Goal: Task Accomplishment & Management: Complete application form

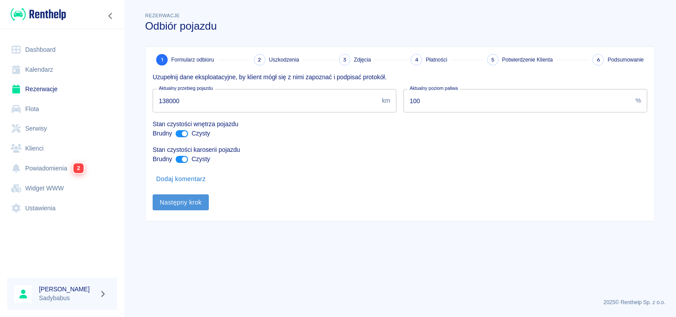
click at [191, 199] on button "Następny krok" at bounding box center [181, 202] width 56 height 16
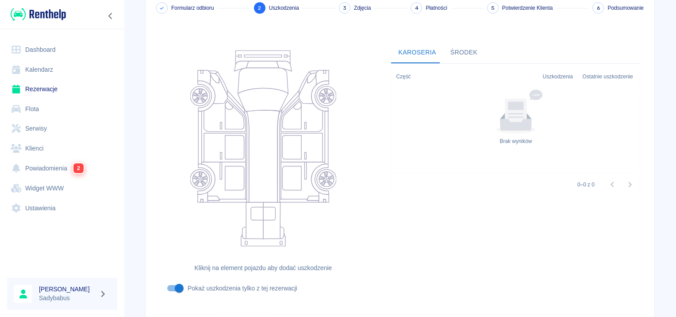
scroll to position [105, 0]
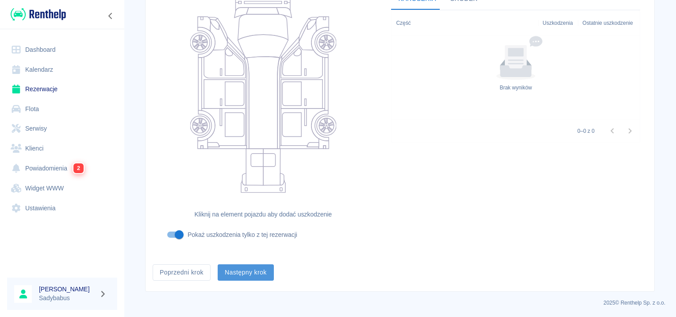
click at [235, 272] on button "Następny krok" at bounding box center [246, 272] width 56 height 16
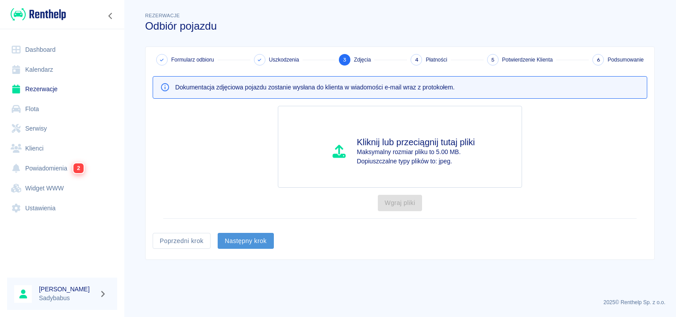
click at [239, 245] on button "Następny krok" at bounding box center [246, 241] width 56 height 16
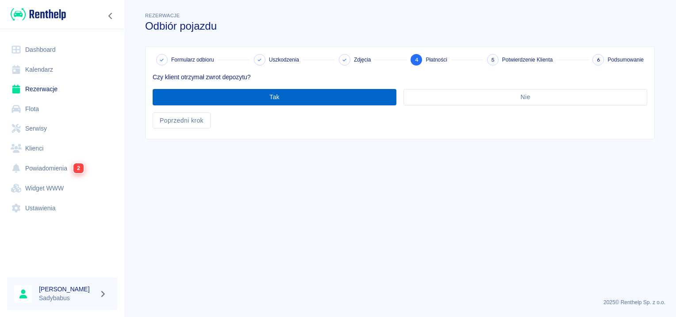
click at [272, 92] on button "Tak" at bounding box center [275, 97] width 244 height 16
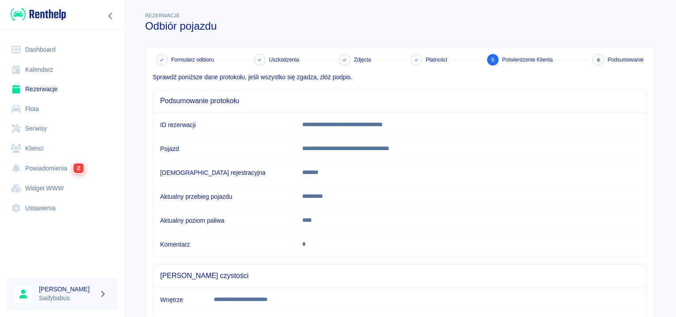
scroll to position [156, 0]
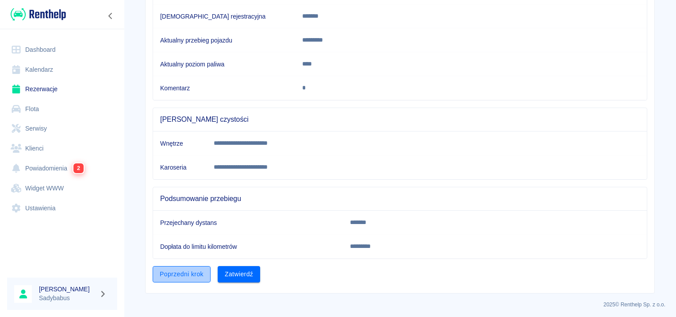
click at [192, 272] on button "Poprzedni krok" at bounding box center [182, 274] width 58 height 16
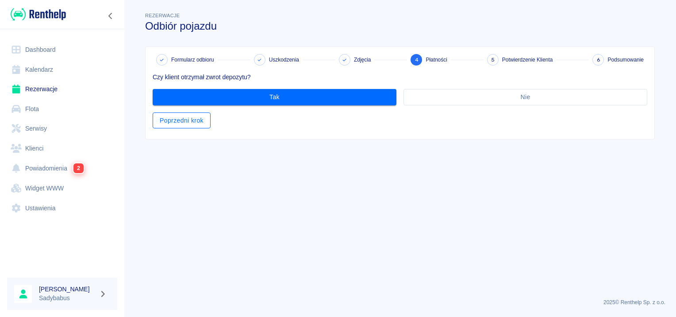
click at [204, 119] on button "Poprzedni krok" at bounding box center [182, 120] width 58 height 16
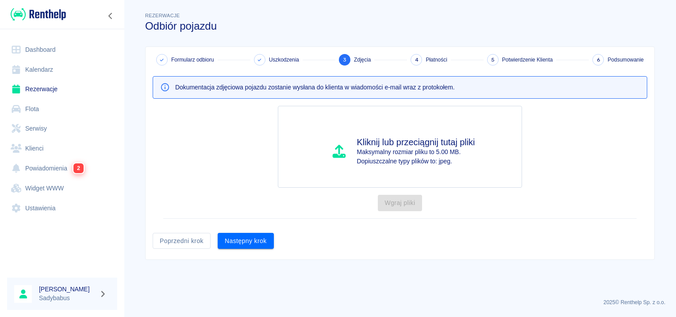
click at [159, 231] on div "Poprzedni krok" at bounding box center [178, 237] width 65 height 23
click at [159, 233] on button "Poprzedni krok" at bounding box center [182, 241] width 58 height 16
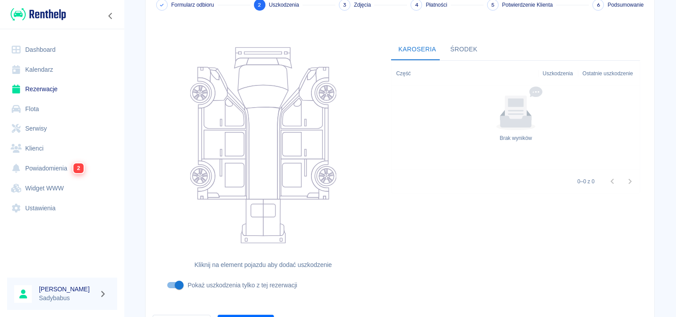
scroll to position [105, 0]
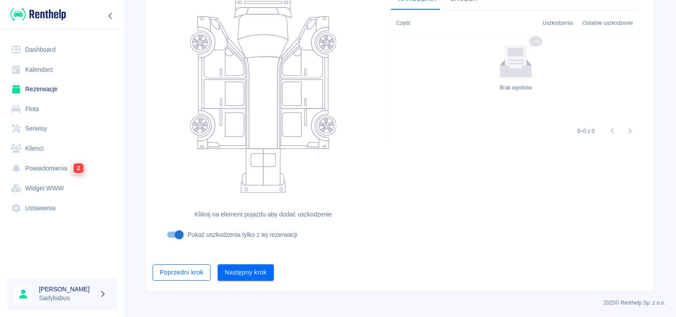
click at [177, 270] on button "Poprzedni krok" at bounding box center [182, 272] width 58 height 16
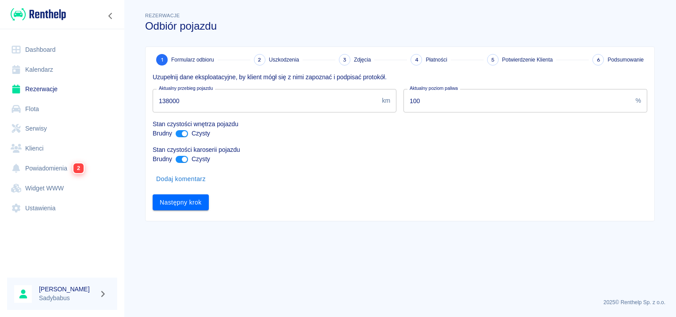
scroll to position [0, 0]
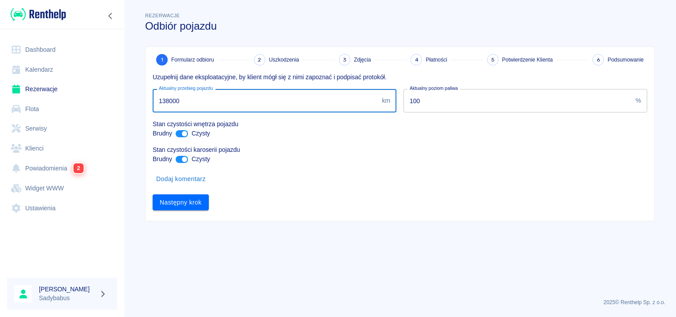
drag, startPoint x: 165, startPoint y: 101, endPoint x: 430, endPoint y: 102, distance: 265.8
click at [430, 102] on div "Uzupełnij dane eksploatacyjne, by klient mógł się z nimi zapoznać i podpisać pr…" at bounding box center [397, 137] width 502 height 145
type input "137500"
drag, startPoint x: 209, startPoint y: 200, endPoint x: 200, endPoint y: 202, distance: 9.0
click at [207, 200] on div "Następny krok" at bounding box center [397, 198] width 502 height 23
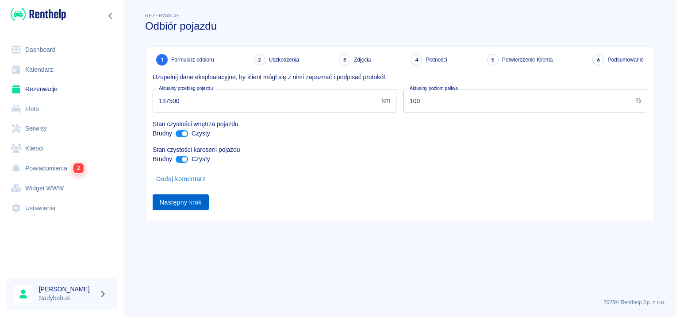
click at [200, 202] on button "Następny krok" at bounding box center [181, 202] width 56 height 16
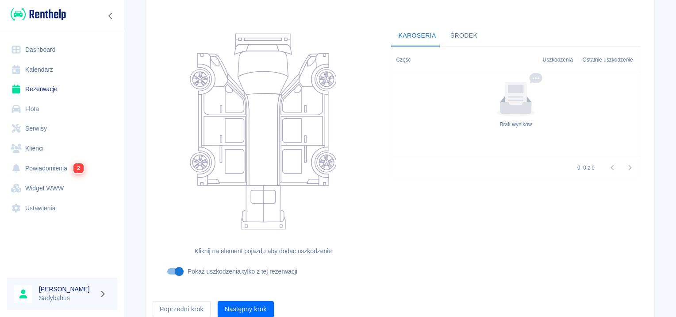
scroll to position [105, 0]
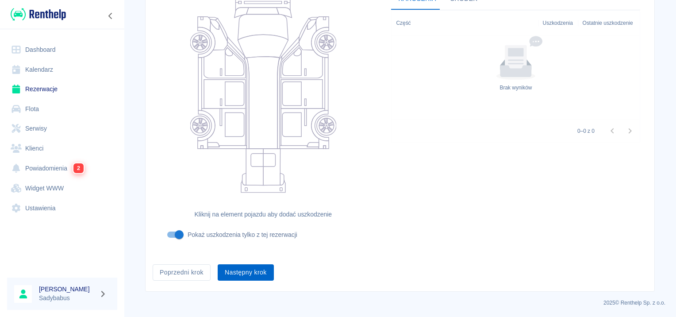
click at [235, 271] on button "Następny krok" at bounding box center [246, 272] width 56 height 16
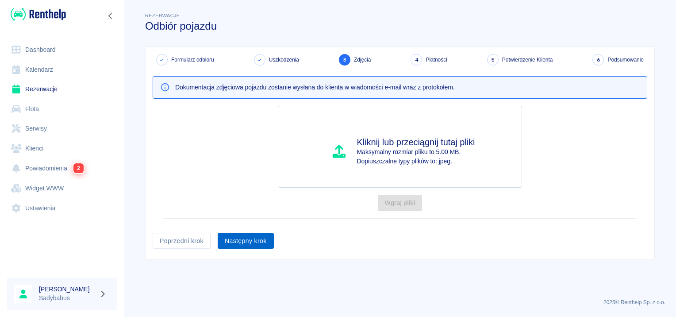
click at [248, 234] on button "Następny krok" at bounding box center [246, 241] width 56 height 16
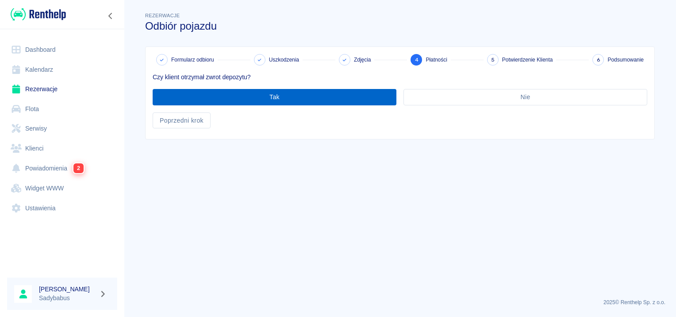
click at [305, 96] on button "Tak" at bounding box center [275, 97] width 244 height 16
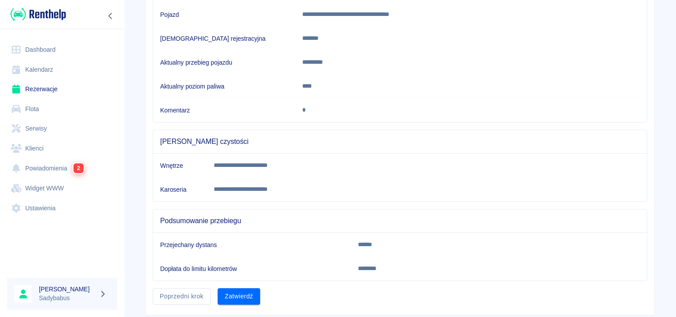
scroll to position [156, 0]
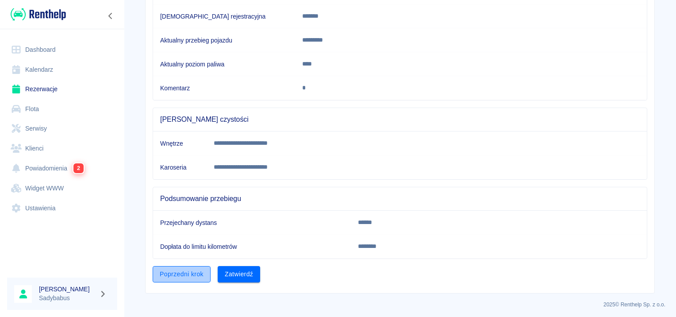
click at [165, 276] on button "Poprzedni krok" at bounding box center [182, 274] width 58 height 16
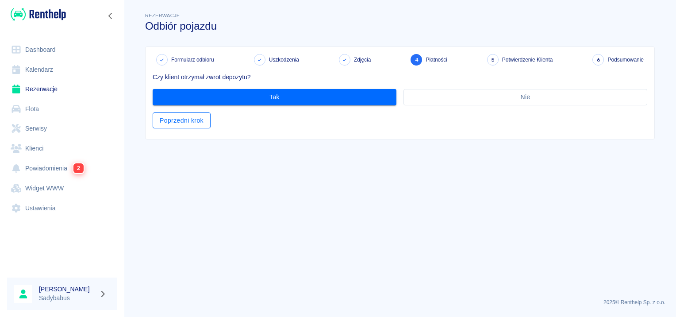
click at [189, 121] on button "Poprzedni krok" at bounding box center [182, 120] width 58 height 16
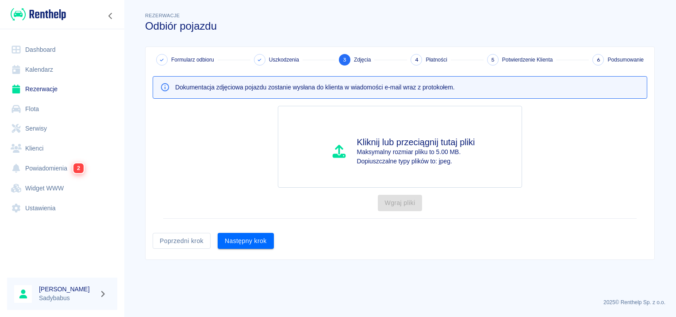
click at [179, 248] on div "Formularz odbioru Uszkodzenia 3 Zdjęcia 4 Płatności 5 Potwierdzenie Klienta 6 P…" at bounding box center [400, 153] width 509 height 212
click at [179, 237] on button "Poprzedni krok" at bounding box center [182, 241] width 58 height 16
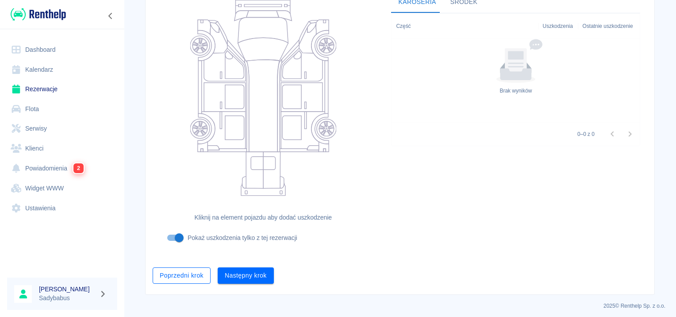
scroll to position [105, 0]
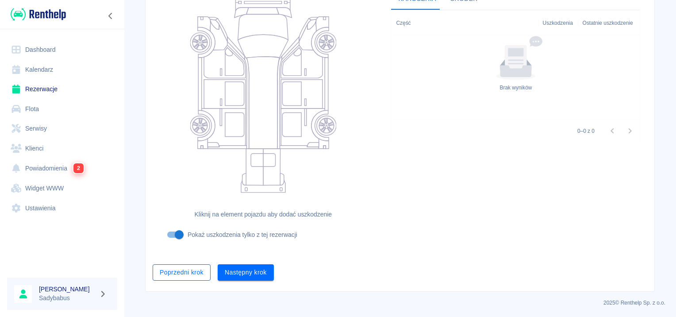
click at [165, 275] on button "Poprzedni krok" at bounding box center [182, 272] width 58 height 16
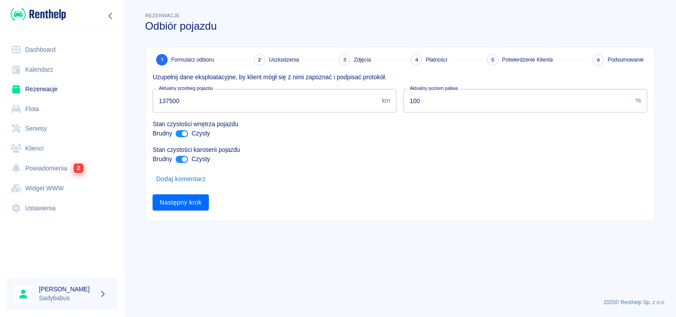
scroll to position [0, 0]
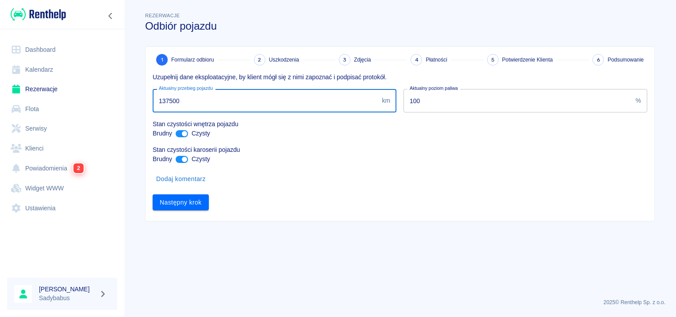
drag, startPoint x: 172, startPoint y: 100, endPoint x: 249, endPoint y: 96, distance: 78.0
click at [249, 96] on input "137500" at bounding box center [266, 100] width 226 height 23
type input "137400"
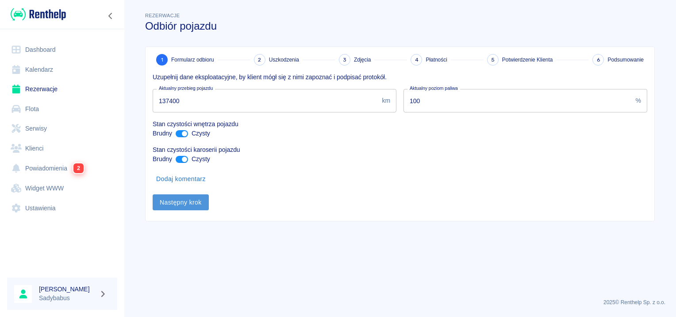
click at [168, 201] on button "Następny krok" at bounding box center [181, 202] width 56 height 16
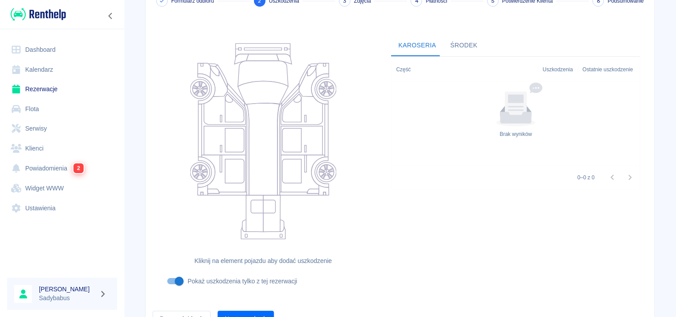
scroll to position [105, 0]
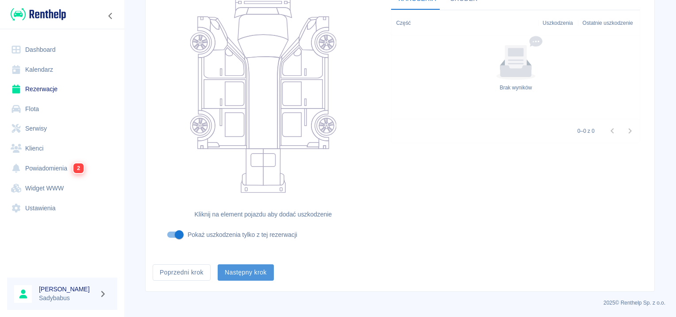
click at [232, 271] on button "Następny krok" at bounding box center [246, 272] width 56 height 16
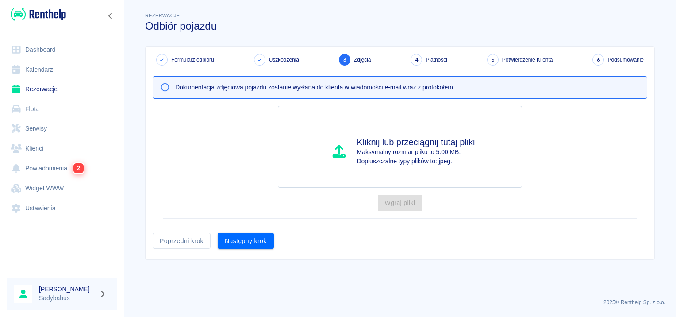
click at [241, 234] on button "Następny krok" at bounding box center [246, 241] width 56 height 16
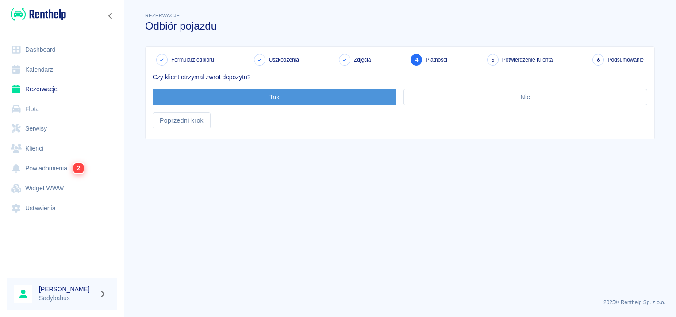
click at [272, 104] on button "Tak" at bounding box center [275, 97] width 244 height 16
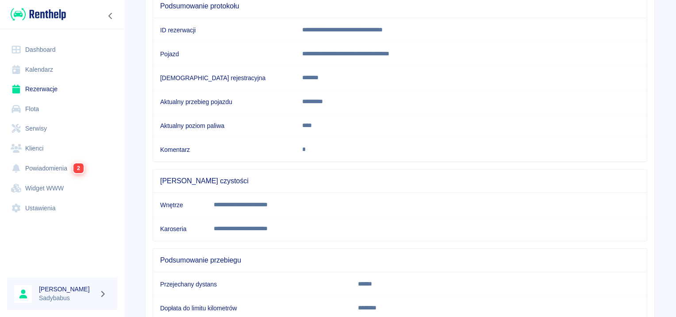
scroll to position [156, 0]
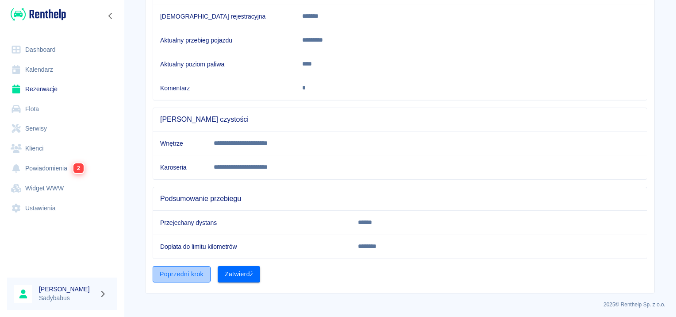
click at [183, 274] on button "Poprzedni krok" at bounding box center [182, 274] width 58 height 16
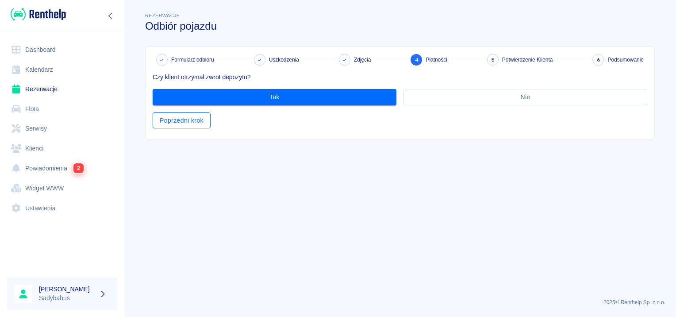
click at [178, 116] on button "Poprzedni krok" at bounding box center [182, 120] width 58 height 16
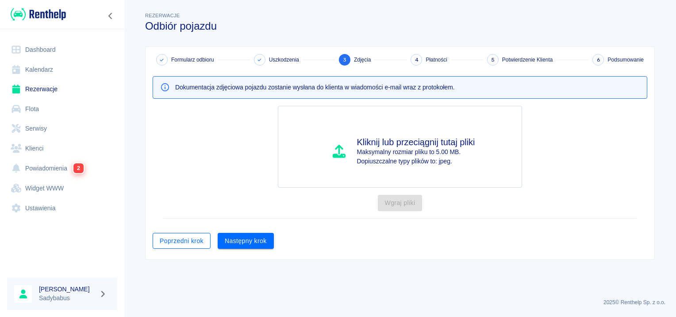
click at [192, 241] on button "Poprzedni krok" at bounding box center [182, 241] width 58 height 16
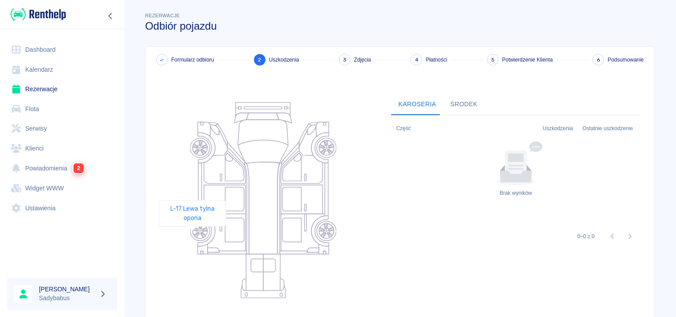
scroll to position [105, 0]
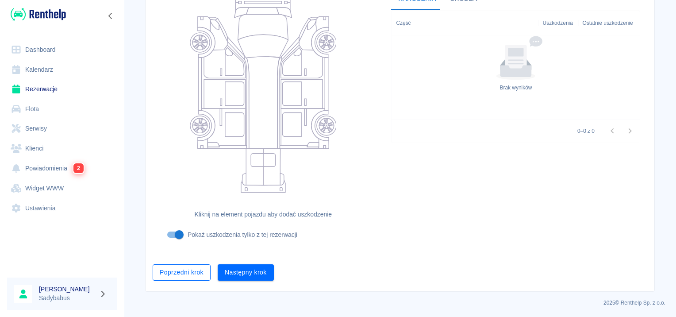
click at [195, 272] on button "Poprzedni krok" at bounding box center [182, 272] width 58 height 16
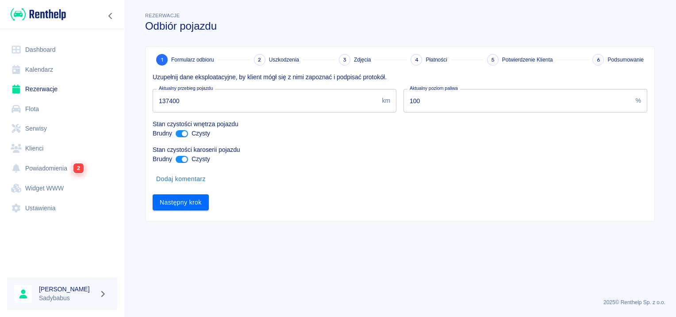
scroll to position [0, 0]
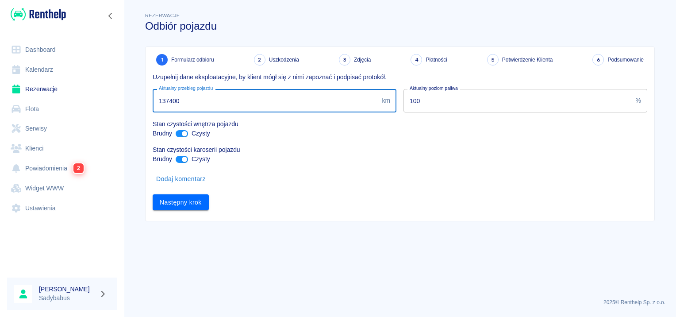
drag, startPoint x: 168, startPoint y: 101, endPoint x: 675, endPoint y: 11, distance: 515.2
click at [655, 31] on div "Rezerwacje Odbiór pojazdu 1 Formularz odbioru 2 Uszkodzenia 3 Zdjęcia 4 Płatnoś…" at bounding box center [399, 113] width 531 height 218
type input "137100"
click at [162, 200] on button "Następny krok" at bounding box center [181, 202] width 56 height 16
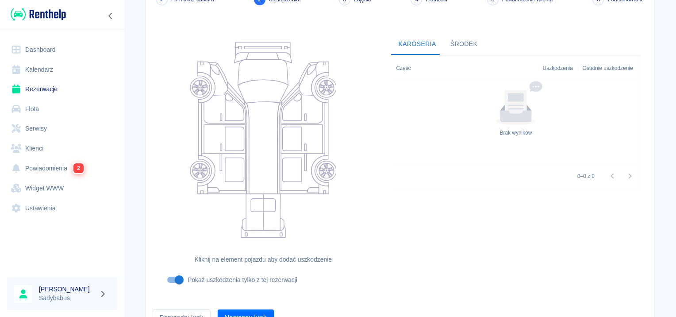
scroll to position [105, 0]
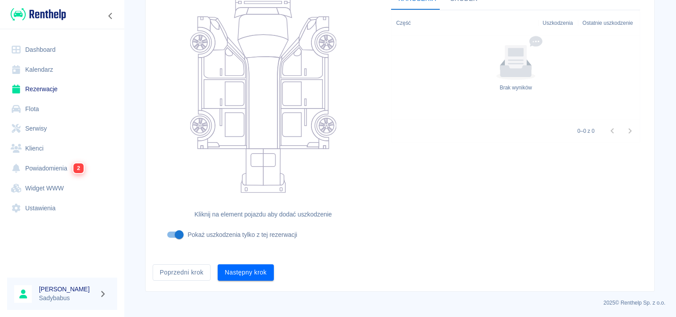
click at [233, 262] on div "Następny krok" at bounding box center [242, 268] width 63 height 23
click at [227, 280] on button "Następny krok" at bounding box center [246, 272] width 56 height 16
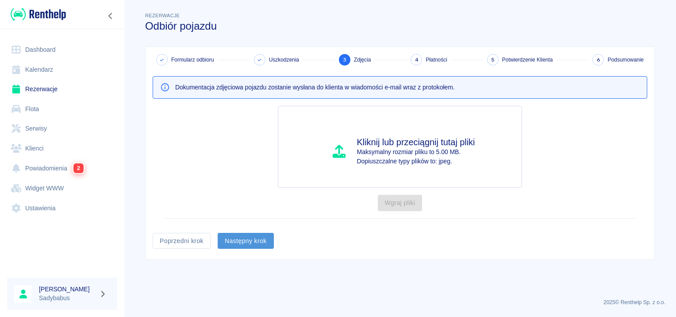
click at [243, 237] on button "Następny krok" at bounding box center [246, 241] width 56 height 16
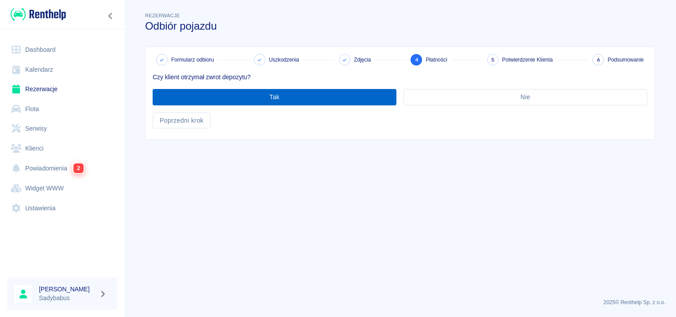
click at [224, 94] on button "Tak" at bounding box center [275, 97] width 244 height 16
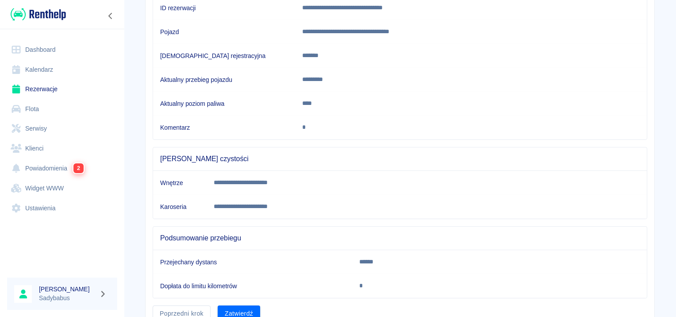
scroll to position [156, 0]
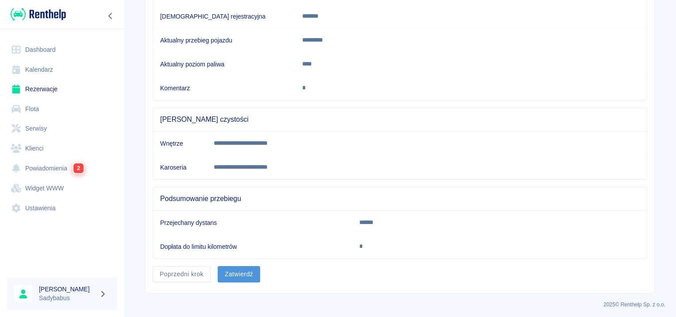
click at [239, 275] on button "Zatwierdź" at bounding box center [239, 274] width 42 height 16
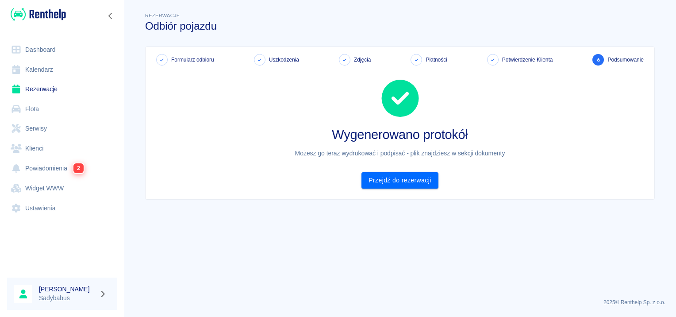
scroll to position [0, 0]
click at [374, 183] on link "Przejdź do rezerwacji" at bounding box center [399, 180] width 77 height 16
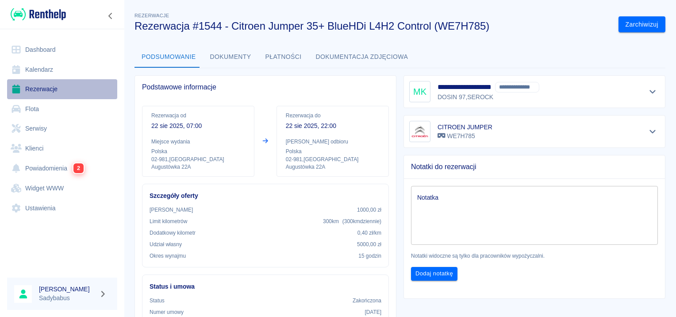
click at [34, 88] on link "Rezerwacje" at bounding box center [62, 89] width 110 height 20
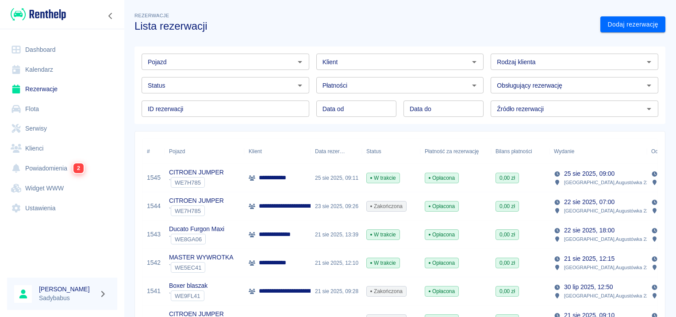
scroll to position [88, 0]
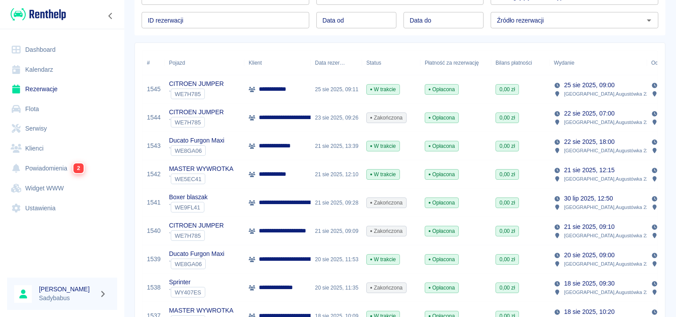
click at [299, 175] on div "**********" at bounding box center [277, 174] width 66 height 28
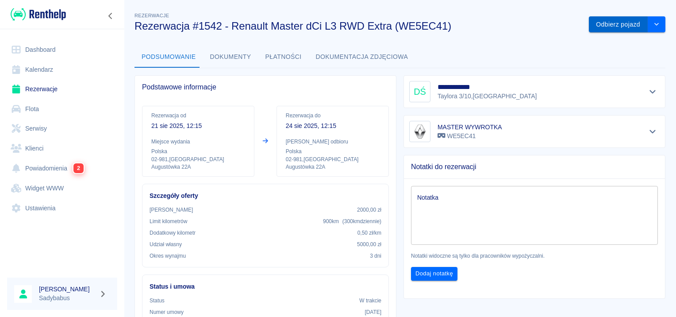
click at [617, 23] on button "Odbierz pojazd" at bounding box center [618, 24] width 59 height 16
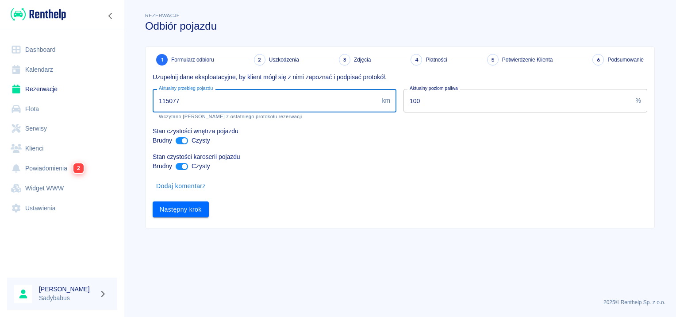
drag, startPoint x: 166, startPoint y: 97, endPoint x: 274, endPoint y: 110, distance: 108.6
click at [271, 110] on input "115077" at bounding box center [266, 100] width 226 height 23
type input "115300"
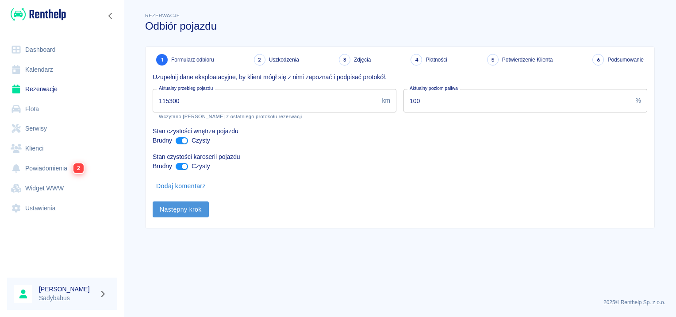
click at [199, 209] on button "Następny krok" at bounding box center [181, 209] width 56 height 16
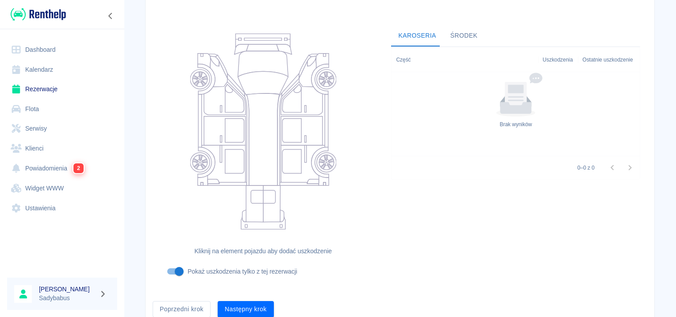
scroll to position [105, 0]
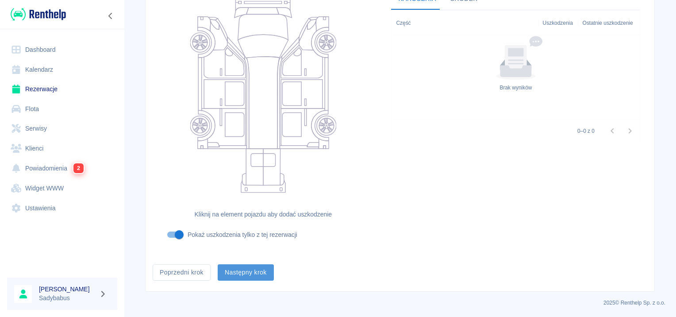
click at [242, 276] on button "Następny krok" at bounding box center [246, 272] width 56 height 16
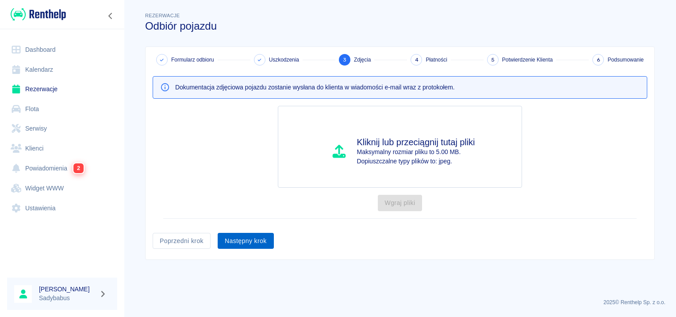
drag, startPoint x: 245, startPoint y: 230, endPoint x: 241, endPoint y: 241, distance: 11.3
click at [244, 233] on div "Następny krok" at bounding box center [242, 237] width 63 height 23
click at [241, 241] on button "Następny krok" at bounding box center [246, 241] width 56 height 16
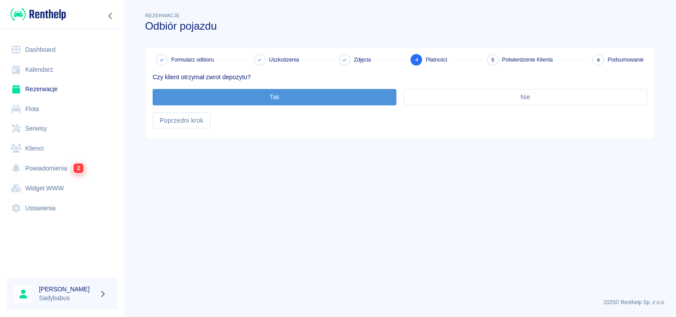
click at [259, 93] on button "Tak" at bounding box center [275, 97] width 244 height 16
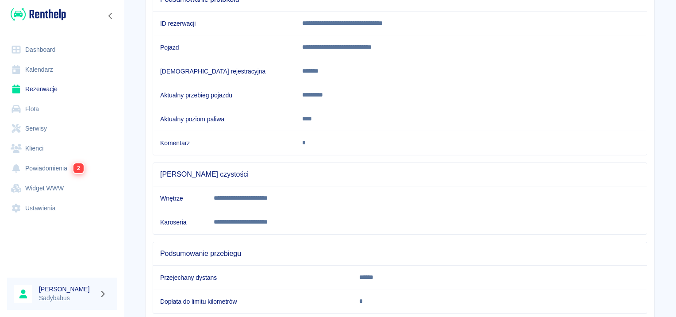
scroll to position [156, 0]
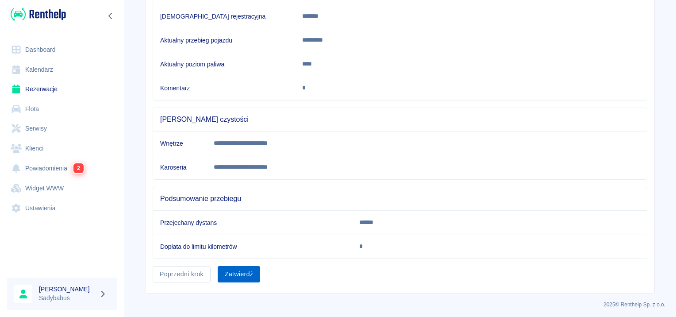
click at [247, 280] on button "Zatwierdź" at bounding box center [239, 274] width 42 height 16
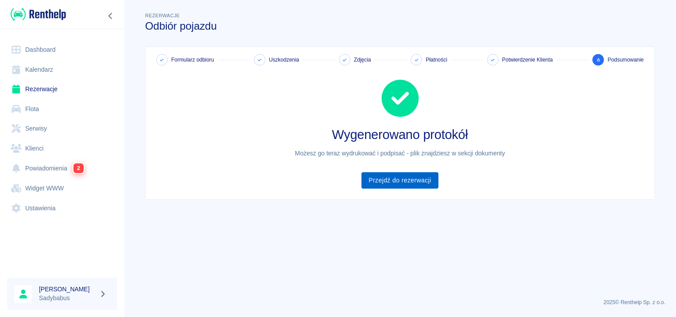
click at [402, 184] on link "Przejdź do rezerwacji" at bounding box center [399, 180] width 77 height 16
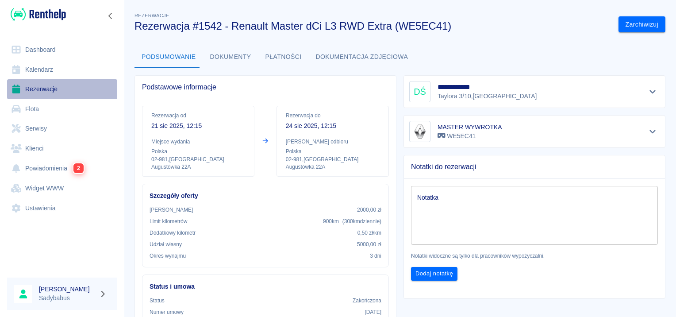
click at [54, 80] on link "Rezerwacje" at bounding box center [62, 89] width 110 height 20
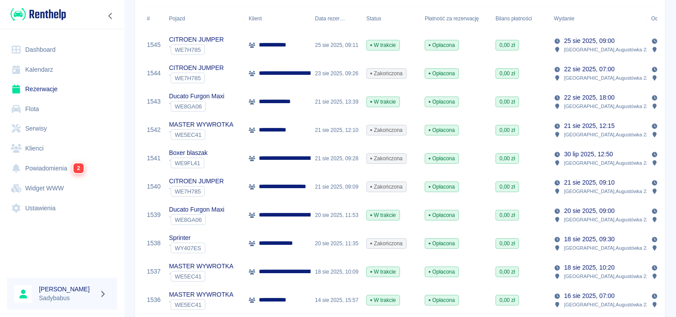
scroll to position [221, 0]
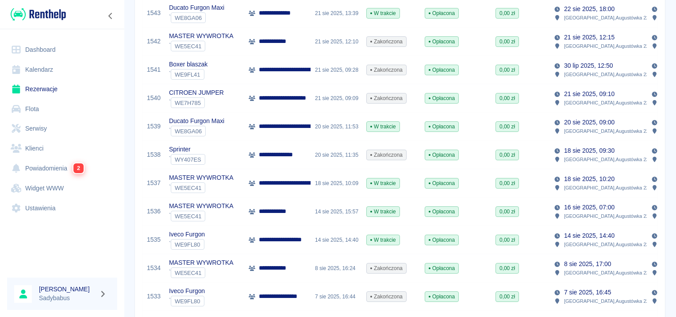
click at [303, 128] on p "**********" at bounding box center [339, 126] width 161 height 9
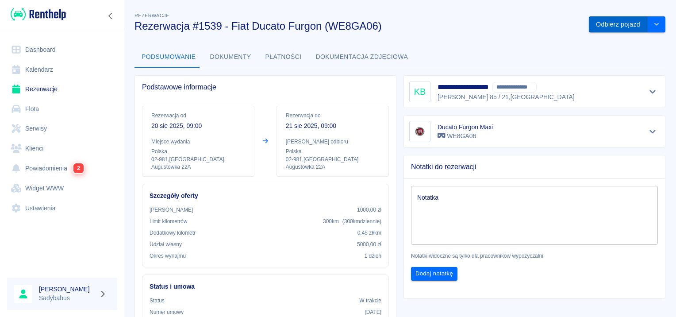
click at [600, 23] on button "Odbierz pojazd" at bounding box center [618, 24] width 59 height 16
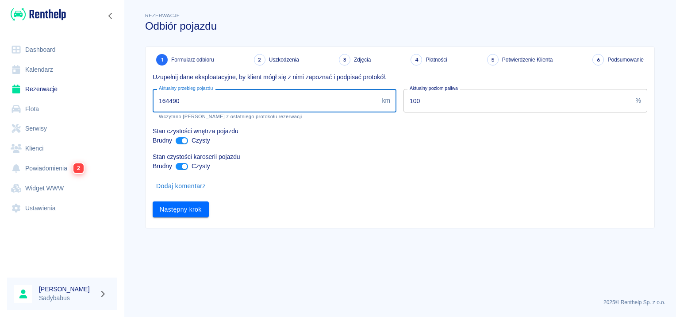
drag, startPoint x: 170, startPoint y: 101, endPoint x: 441, endPoint y: 103, distance: 271.5
click at [434, 103] on div "Uzupełnij dane eksploatacyjne, by klient mógł się z nimi zapoznać i podpisać pr…" at bounding box center [397, 141] width 502 height 152
type input "164800"
click at [161, 212] on button "Następny krok" at bounding box center [181, 209] width 56 height 16
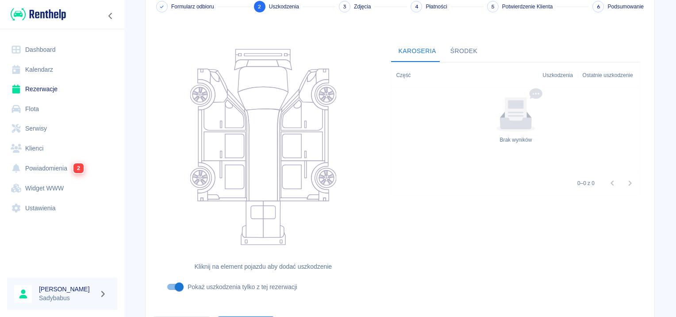
scroll to position [105, 0]
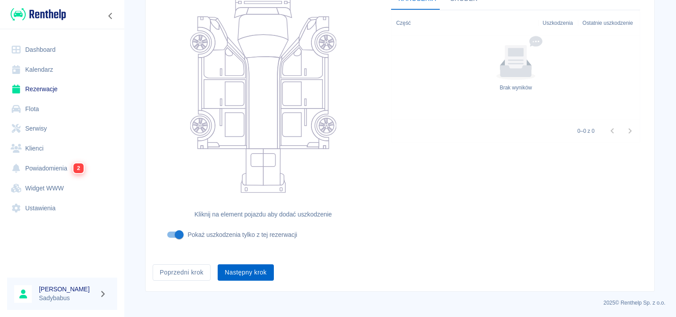
click at [244, 277] on button "Następny krok" at bounding box center [246, 272] width 56 height 16
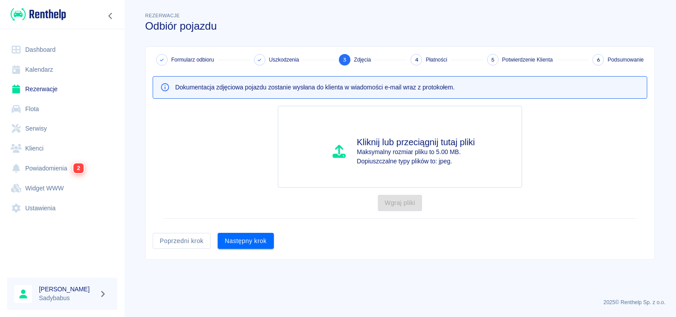
scroll to position [0, 0]
click at [249, 236] on button "Następny krok" at bounding box center [246, 241] width 56 height 16
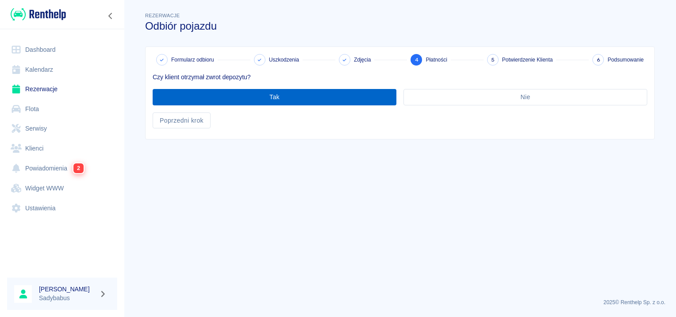
click at [292, 103] on button "Tak" at bounding box center [275, 97] width 244 height 16
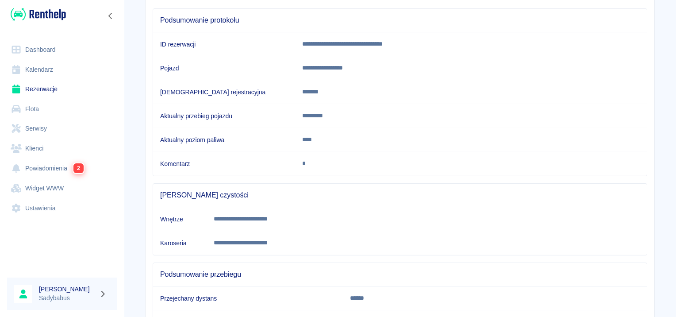
scroll to position [156, 0]
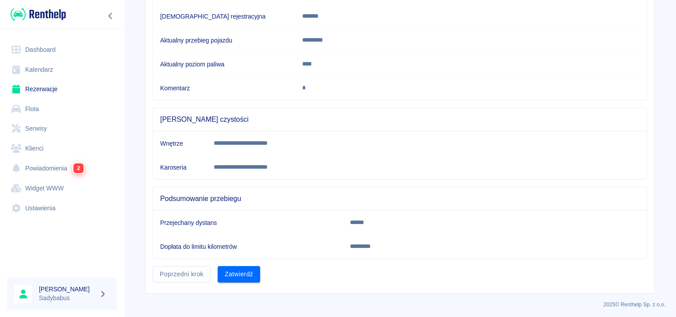
click at [236, 274] on button "Zatwierdź" at bounding box center [239, 274] width 42 height 16
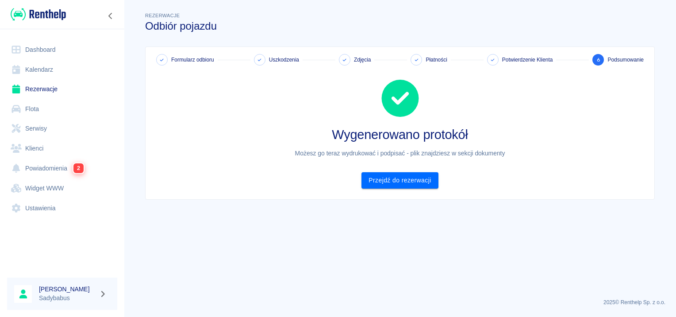
scroll to position [0, 0]
click at [426, 175] on link "Przejdź do rezerwacji" at bounding box center [399, 180] width 77 height 16
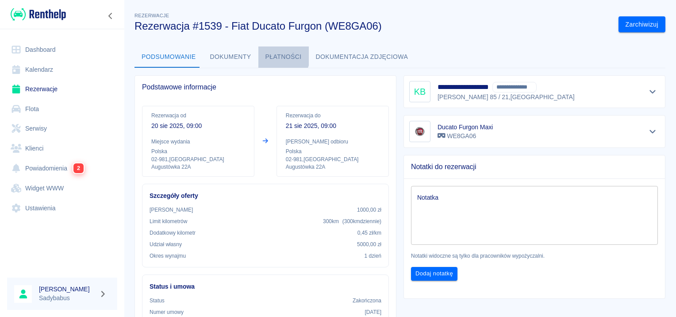
click at [271, 54] on button "Płatności" at bounding box center [283, 56] width 50 height 21
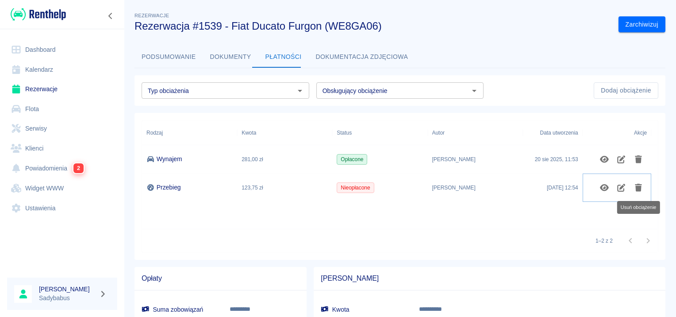
click at [637, 186] on icon "Usuń obciążenie" at bounding box center [638, 188] width 7 height 8
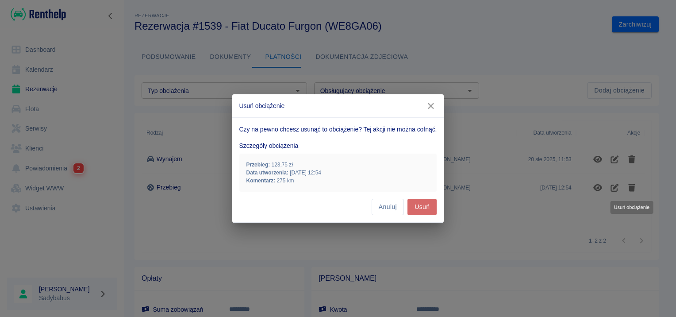
click at [414, 209] on button "Usuń" at bounding box center [421, 207] width 29 height 16
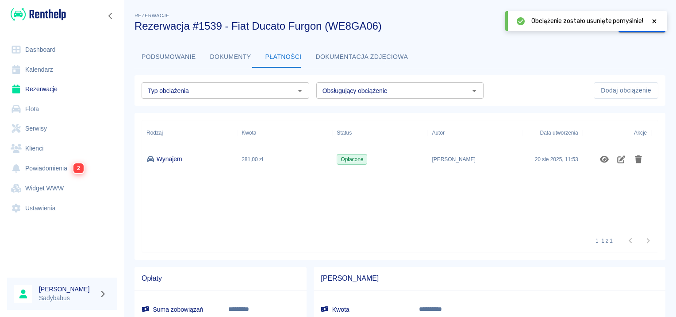
click at [37, 85] on link "Rezerwacje" at bounding box center [62, 89] width 110 height 20
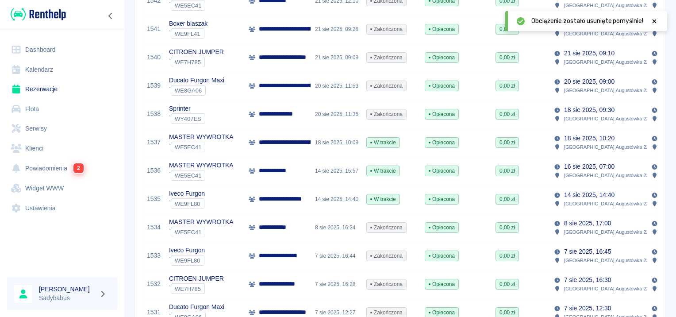
scroll to position [265, 0]
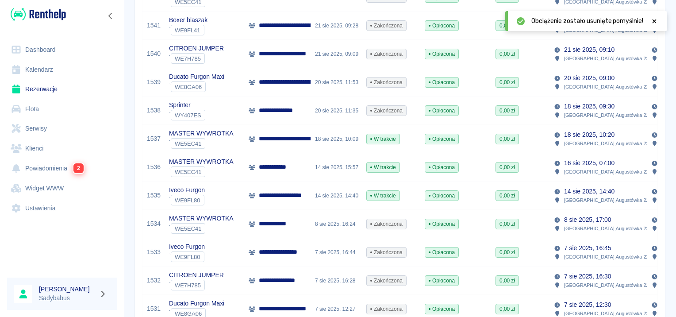
click at [310, 143] on div "**********" at bounding box center [277, 139] width 66 height 28
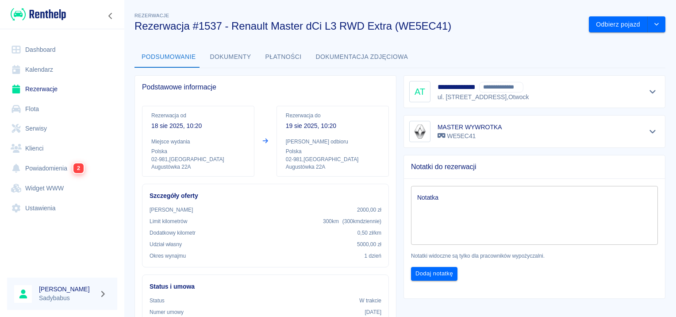
click at [42, 91] on link "Rezerwacje" at bounding box center [62, 89] width 110 height 20
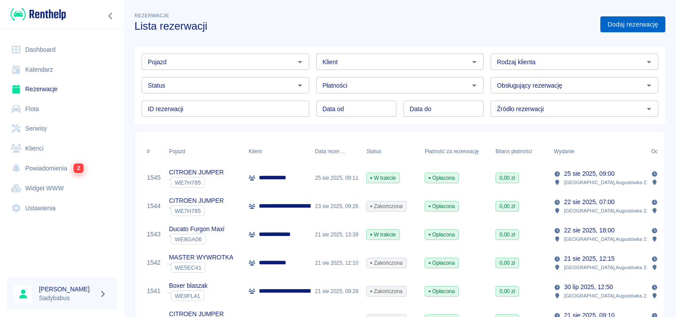
click at [629, 26] on link "Dodaj rezerwację" at bounding box center [632, 24] width 65 height 16
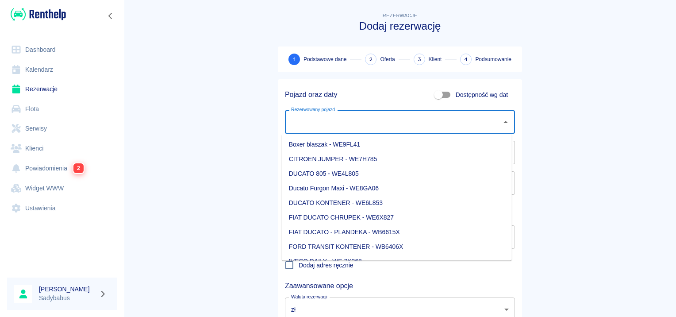
click at [346, 124] on input "Rezerwowany pojazd" at bounding box center [393, 121] width 209 height 15
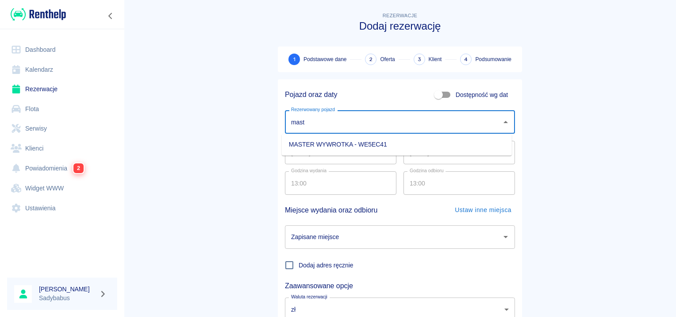
click at [345, 149] on li "MASTER WYWROTKA - WE5EC41" at bounding box center [397, 144] width 230 height 15
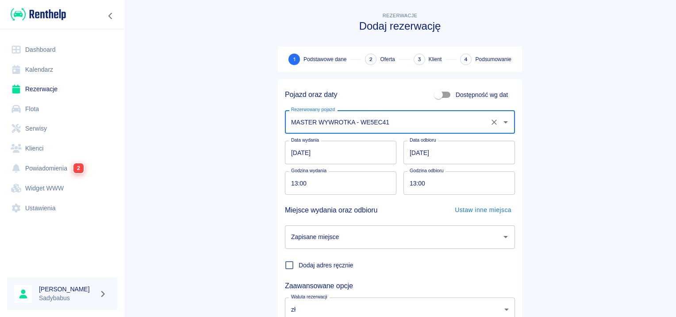
type input "MASTER WYWROTKA - WE5EC41"
click at [291, 178] on input "13:00" at bounding box center [337, 182] width 105 height 23
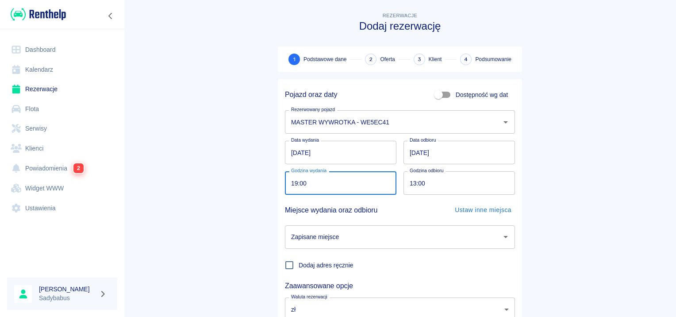
type input "19:00"
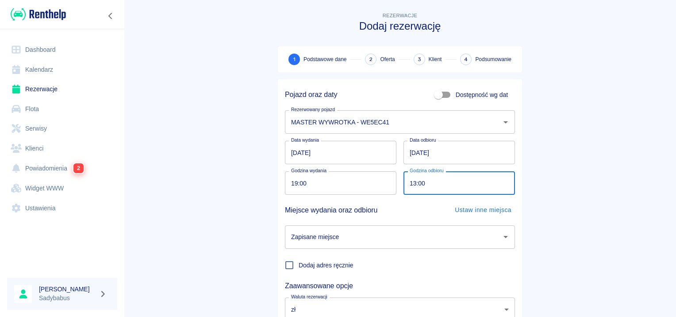
click at [410, 185] on input "13:00" at bounding box center [455, 182] width 105 height 23
type input "19:00"
click at [383, 232] on input "Zapisane miejsce" at bounding box center [393, 236] width 209 height 15
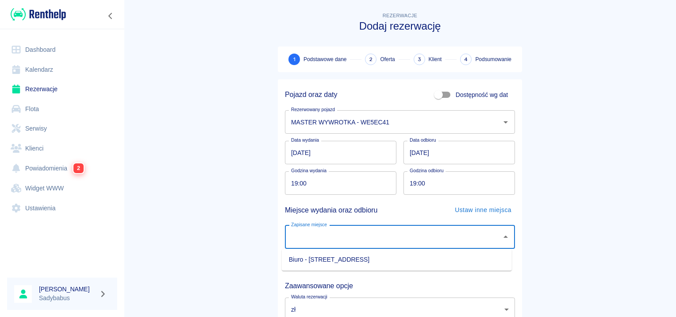
click at [380, 254] on li "Biuro - [STREET_ADDRESS]" at bounding box center [397, 259] width 230 height 15
type input "Biuro - [STREET_ADDRESS]"
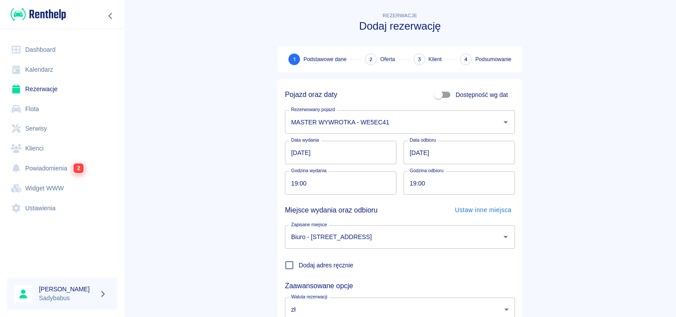
click at [597, 177] on main "Rezerwacje Dodaj rezerwację 1 Podstawowe dane 2 Oferta 3 Klient 4 Podsumowanie …" at bounding box center [400, 185] width 552 height 348
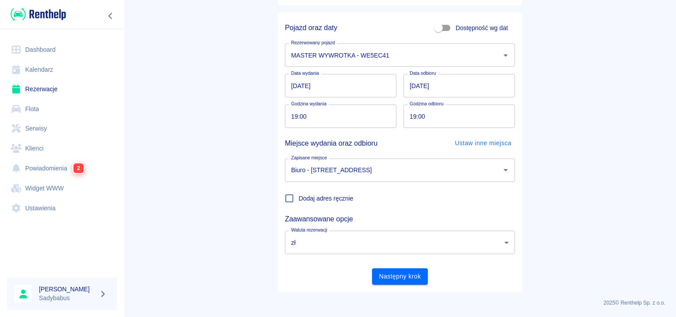
scroll to position [67, 0]
drag, startPoint x: 400, startPoint y: 277, endPoint x: 416, endPoint y: 290, distance: 20.7
click at [400, 277] on button "Następny krok" at bounding box center [400, 276] width 56 height 16
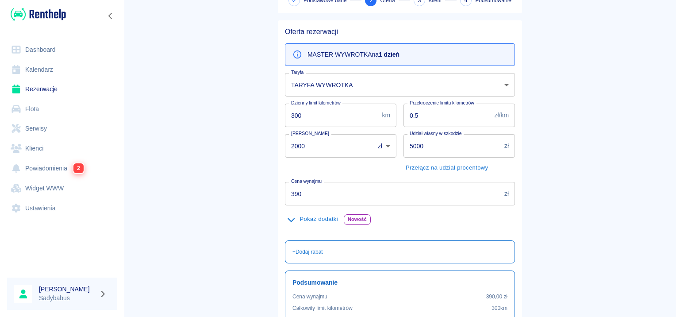
scroll to position [157, 0]
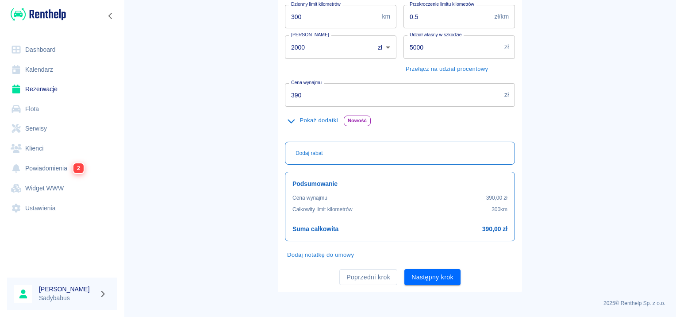
click at [313, 98] on input "390" at bounding box center [393, 94] width 216 height 23
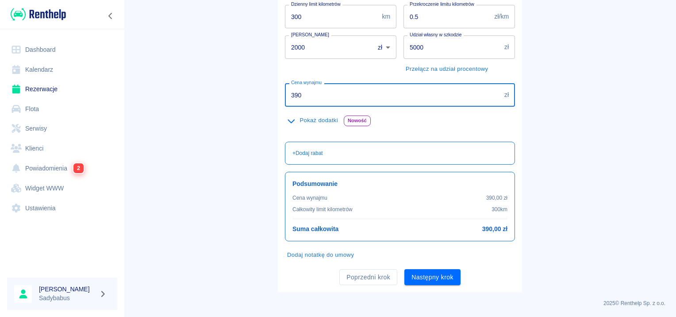
click at [313, 98] on input "390" at bounding box center [393, 94] width 216 height 23
type input "299"
click at [436, 279] on button "Następny krok" at bounding box center [432, 277] width 56 height 16
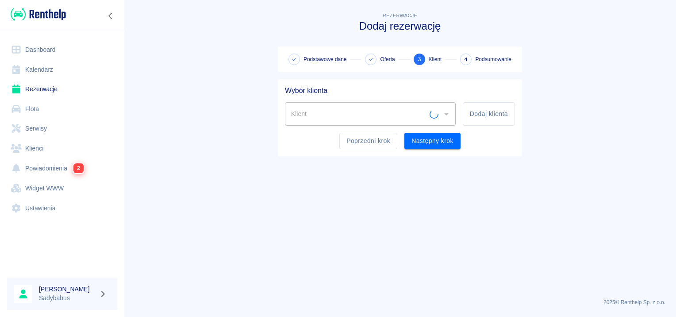
scroll to position [0, 0]
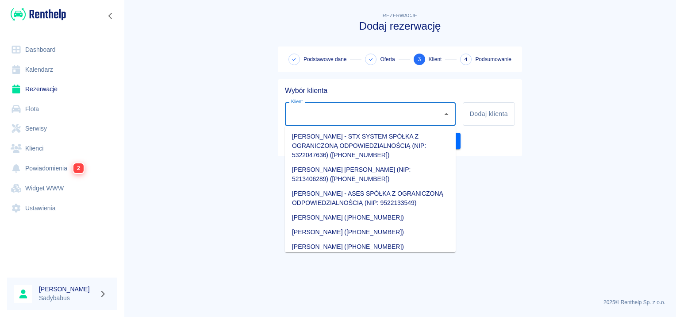
click at [330, 111] on input "Klient" at bounding box center [363, 113] width 149 height 15
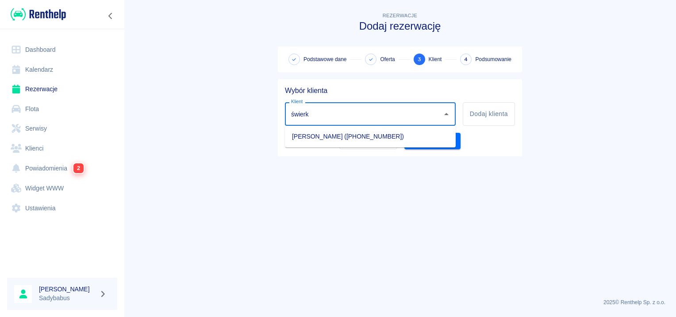
click at [326, 137] on li "[PERSON_NAME] ([PHONE_NUMBER])" at bounding box center [370, 136] width 171 height 15
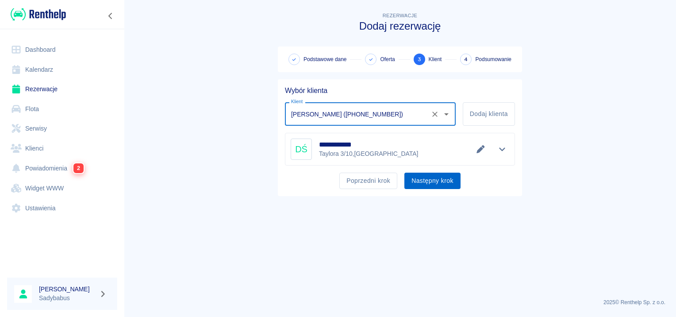
type input "[PERSON_NAME] ([PHONE_NUMBER])"
click at [432, 181] on button "Następny krok" at bounding box center [432, 180] width 56 height 16
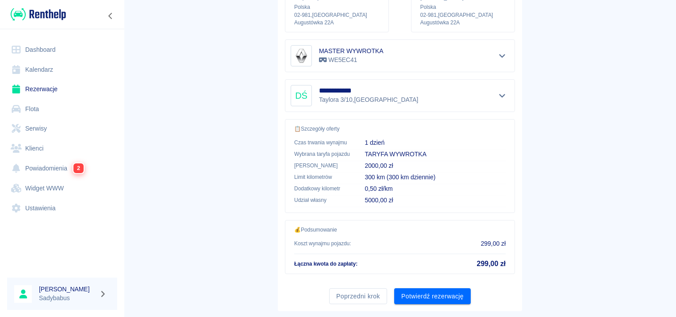
scroll to position [159, 0]
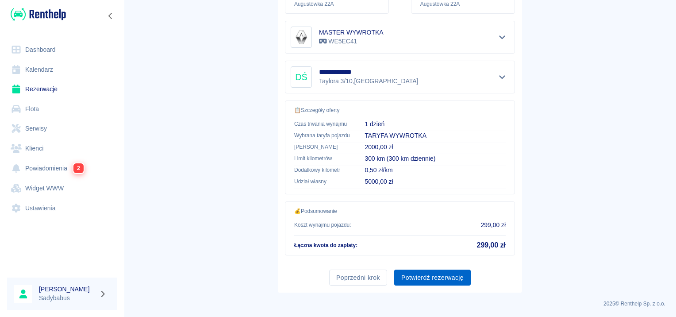
click at [442, 279] on button "Potwierdź rezerwację" at bounding box center [432, 277] width 77 height 16
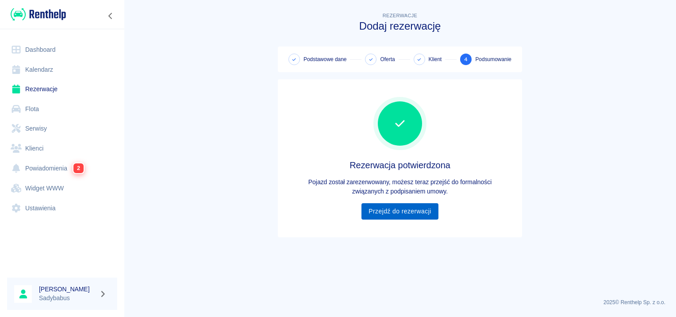
click at [397, 217] on link "Przejdź do rezerwacji" at bounding box center [399, 211] width 77 height 16
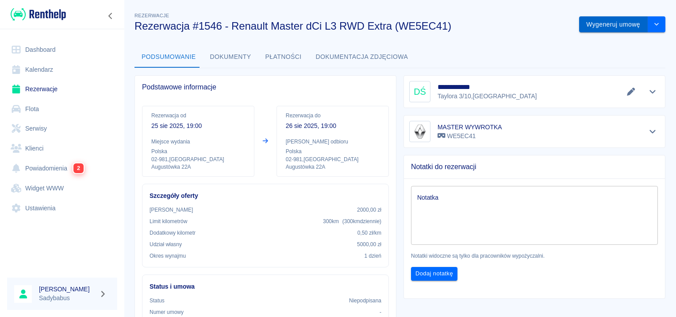
click at [616, 22] on button "Wygeneruj umowę" at bounding box center [613, 24] width 69 height 16
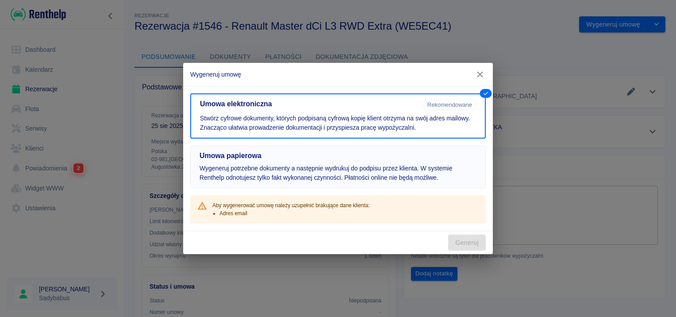
click at [327, 157] on h5 "Umowa papierowa" at bounding box center [337, 155] width 277 height 9
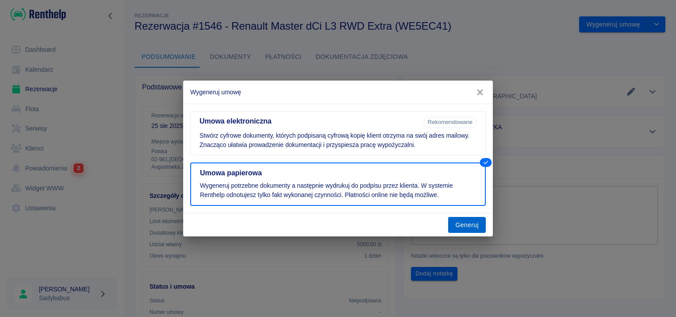
click at [475, 219] on button "Generuj" at bounding box center [467, 225] width 38 height 16
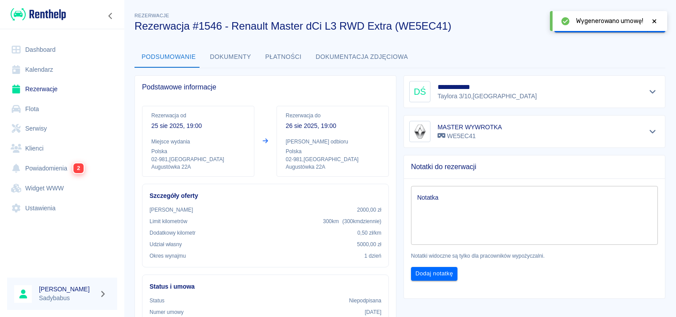
click at [651, 23] on icon at bounding box center [654, 21] width 8 height 6
click at [610, 27] on button "Oznacz: umowa podpisana" at bounding box center [600, 24] width 93 height 16
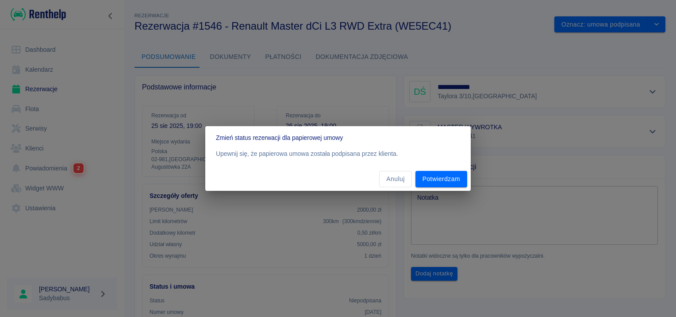
click at [453, 170] on div "Anuluj Potwierdzam" at bounding box center [337, 178] width 265 height 23
click at [452, 179] on button "Potwierdzam" at bounding box center [441, 179] width 52 height 16
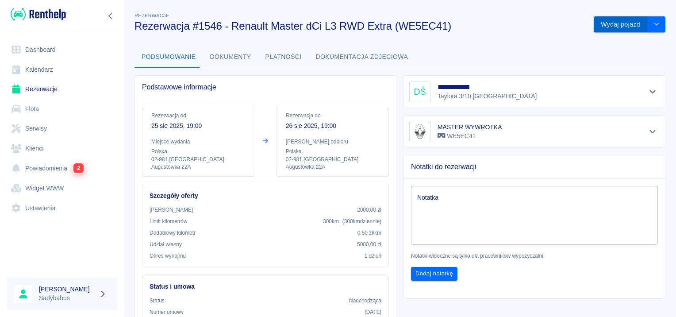
click at [601, 20] on button "Wydaj pojazd" at bounding box center [621, 24] width 54 height 16
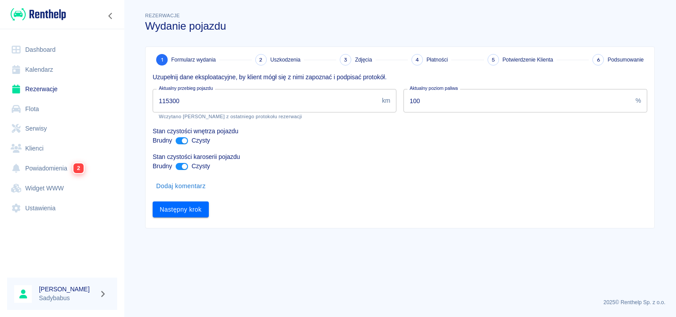
click at [206, 99] on input "115300" at bounding box center [266, 100] width 226 height 23
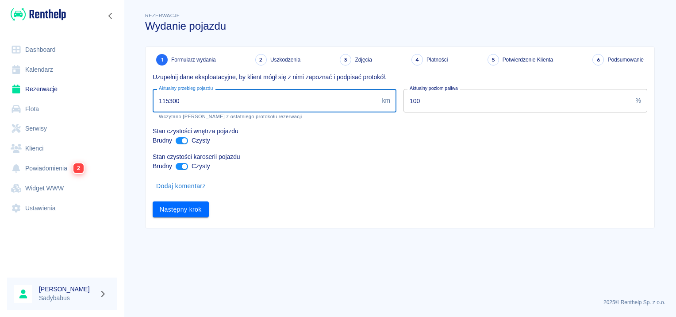
click at [206, 99] on input "115300" at bounding box center [266, 100] width 226 height 23
click at [197, 101] on input "115300" at bounding box center [266, 100] width 226 height 23
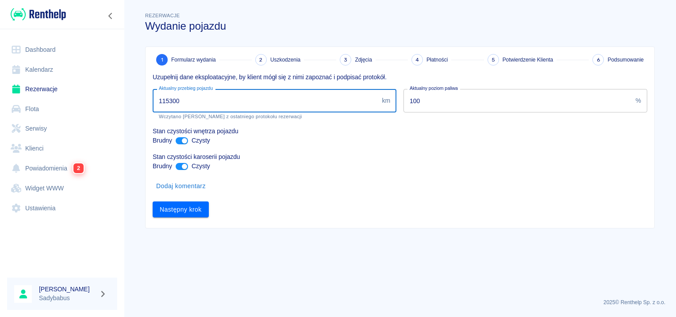
click at [197, 101] on input "115300" at bounding box center [266, 100] width 226 height 23
type input "116682"
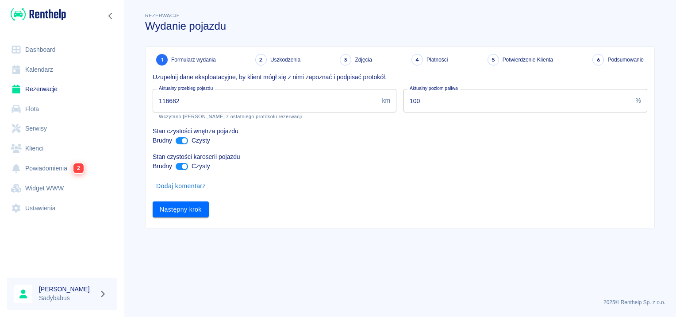
drag, startPoint x: 199, startPoint y: 204, endPoint x: 425, endPoint y: 96, distance: 250.4
click at [424, 96] on input "100" at bounding box center [517, 100] width 229 height 23
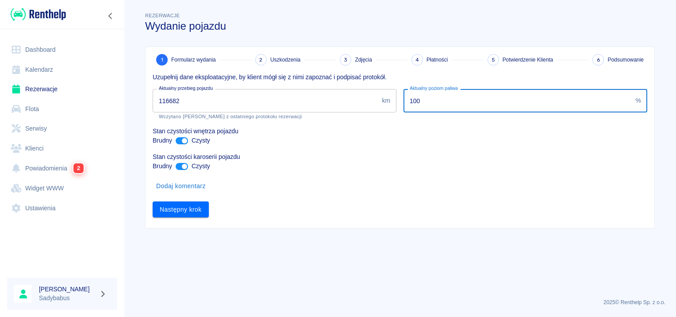
click at [425, 96] on input "100" at bounding box center [517, 100] width 229 height 23
click at [426, 95] on input "100" at bounding box center [517, 100] width 229 height 23
click at [425, 96] on input "100" at bounding box center [517, 100] width 229 height 23
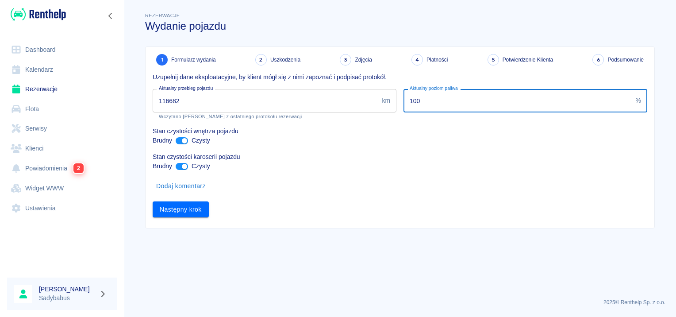
click at [425, 96] on input "100" at bounding box center [517, 100] width 229 height 23
click at [425, 97] on input "100" at bounding box center [517, 100] width 229 height 23
type input "2"
type input "10"
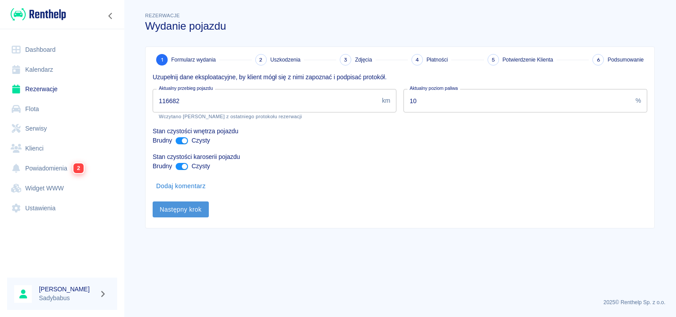
click at [169, 210] on button "Następny krok" at bounding box center [181, 209] width 56 height 16
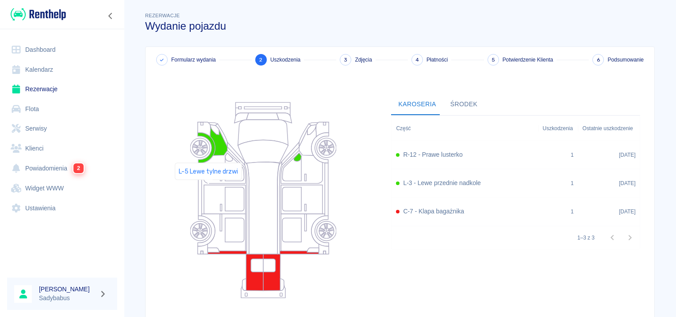
scroll to position [81, 0]
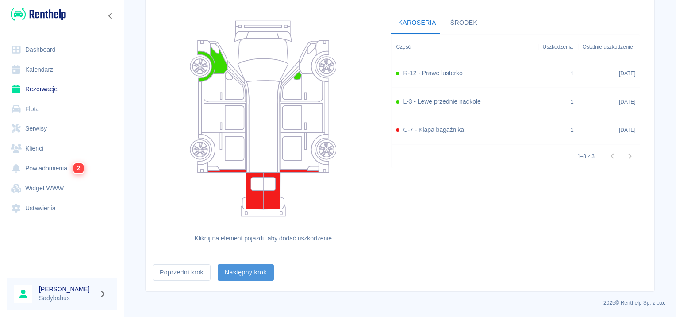
click at [240, 266] on button "Następny krok" at bounding box center [246, 272] width 56 height 16
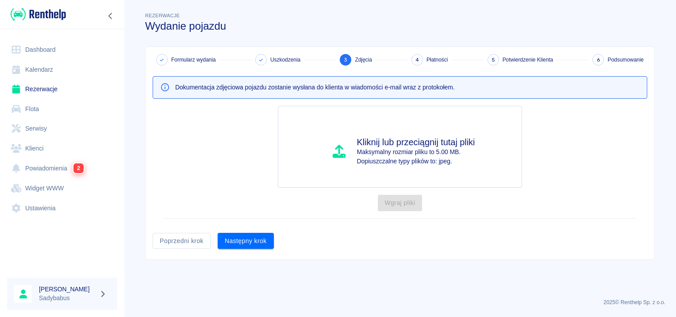
click at [251, 236] on button "Następny krok" at bounding box center [246, 241] width 56 height 16
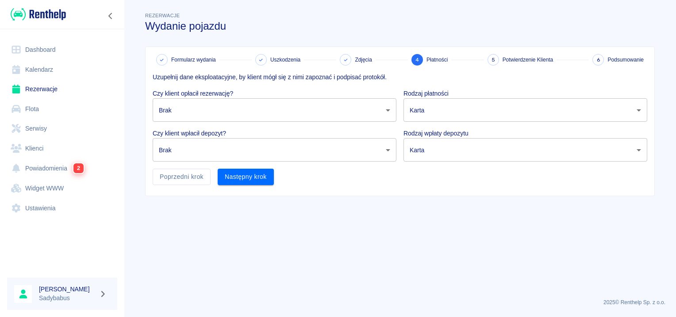
click at [223, 111] on body "Używamy plików Cookies, by zapewnić Ci najlepsze możliwe doświadczenie. Aby dow…" at bounding box center [338, 158] width 676 height 317
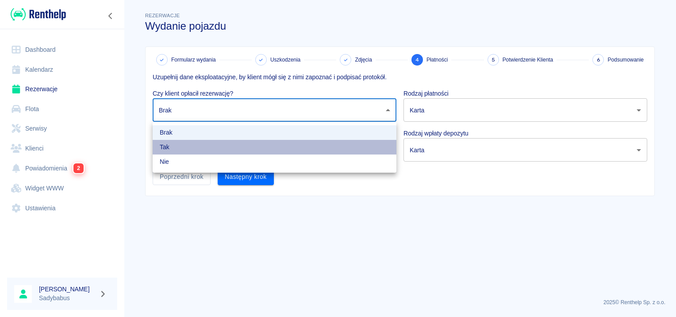
click at [211, 150] on li "Tak" at bounding box center [275, 147] width 244 height 15
type input "true"
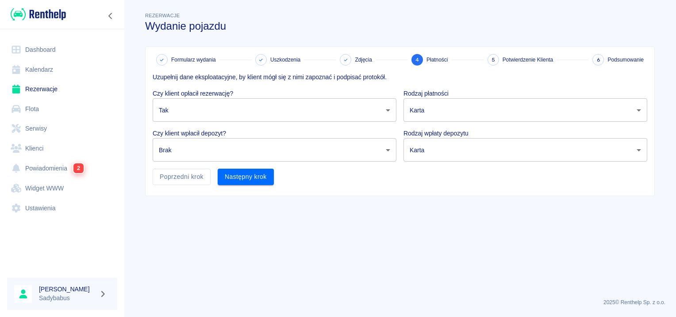
click at [212, 153] on body "Używamy plików Cookies, by zapewnić Ci najlepsze możliwe doświadczenie. Aby dow…" at bounding box center [338, 158] width 676 height 317
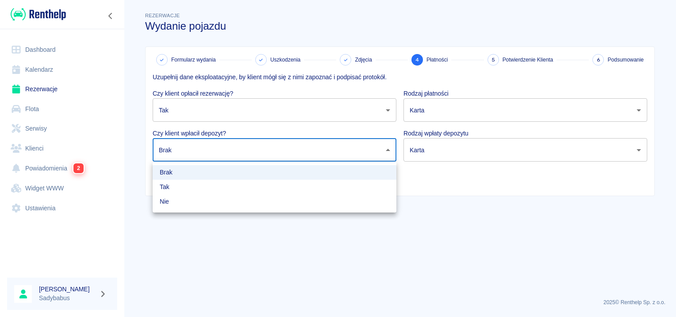
click at [204, 188] on li "Tak" at bounding box center [275, 187] width 244 height 15
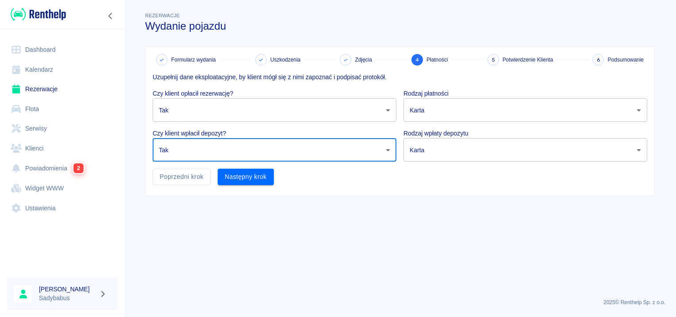
type input "true"
click at [461, 107] on body "Używamy plików Cookies, by zapewnić Ci najlepsze możliwe doświadczenie. Aby dow…" at bounding box center [338, 158] width 676 height 317
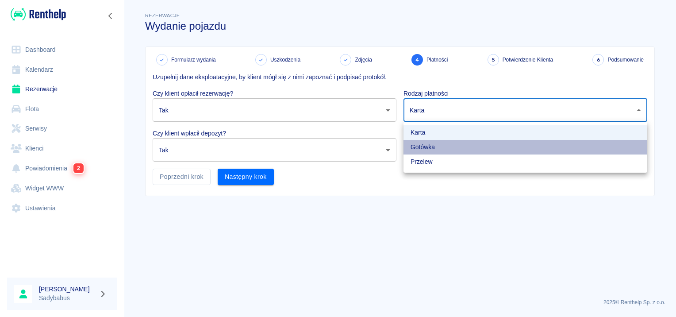
click at [447, 150] on li "Gotówka" at bounding box center [525, 147] width 244 height 15
type input "cash"
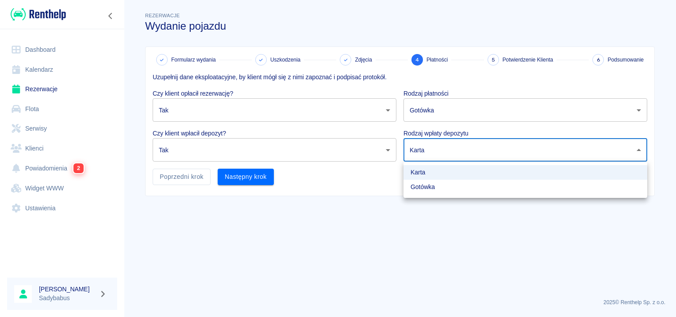
click at [447, 150] on body "Używamy plików Cookies, by zapewnić Ci najlepsze możliwe doświadczenie. Aby dow…" at bounding box center [338, 158] width 676 height 317
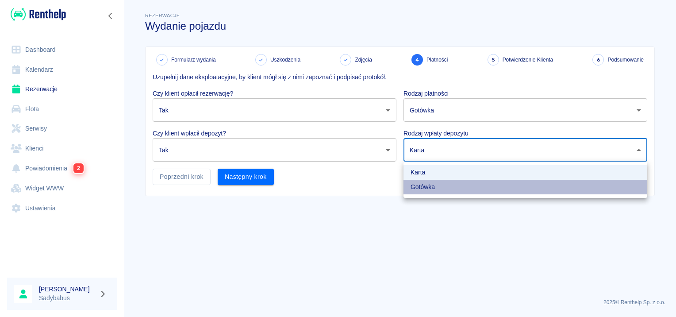
click at [426, 191] on li "Gotówka" at bounding box center [525, 187] width 244 height 15
type input "cash"
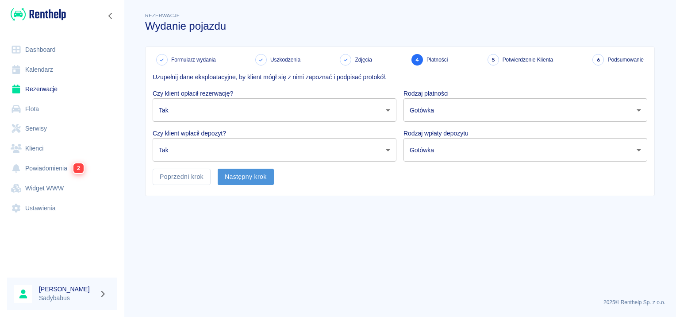
click at [264, 179] on button "Następny krok" at bounding box center [246, 176] width 56 height 16
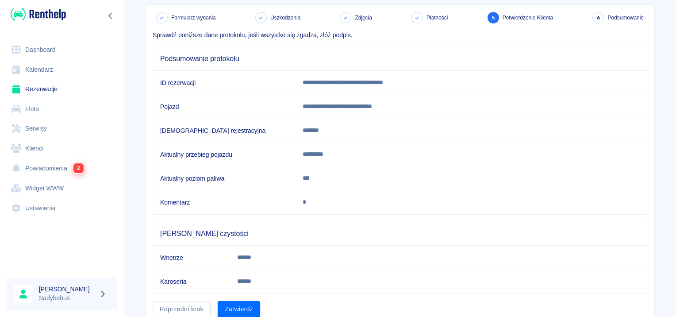
scroll to position [77, 0]
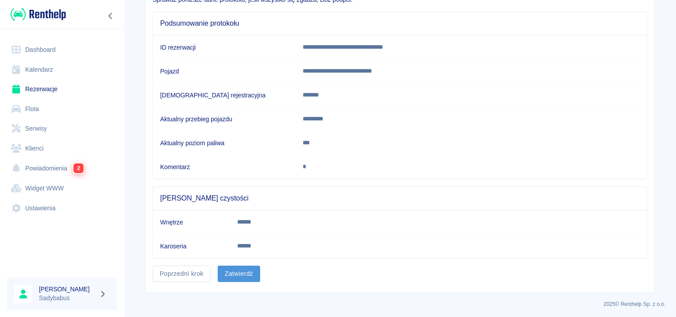
click at [241, 278] on button "Zatwierdź" at bounding box center [239, 273] width 42 height 16
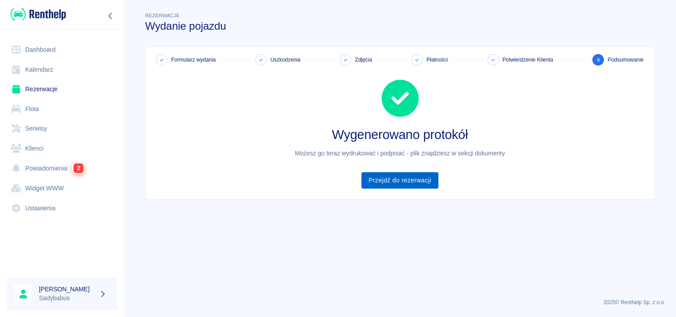
click at [379, 179] on link "Przejdź do rezerwacji" at bounding box center [399, 180] width 77 height 16
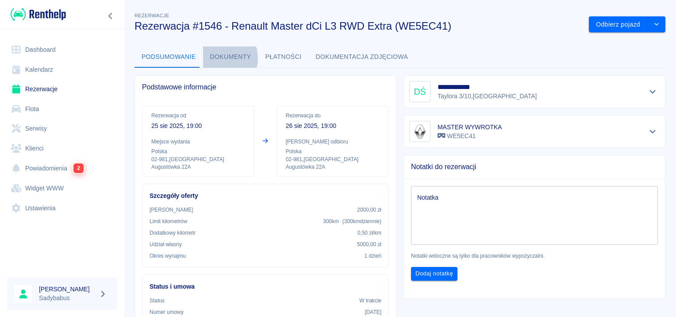
click at [217, 58] on button "Dokumenty" at bounding box center [230, 56] width 55 height 21
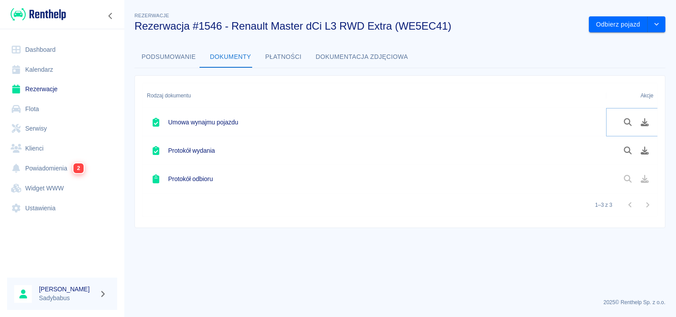
click at [641, 124] on icon "Pobierz dokument" at bounding box center [645, 122] width 8 height 8
click at [647, 148] on icon "Pobierz dokument" at bounding box center [645, 150] width 10 height 8
